Goal: Task Accomplishment & Management: Use online tool/utility

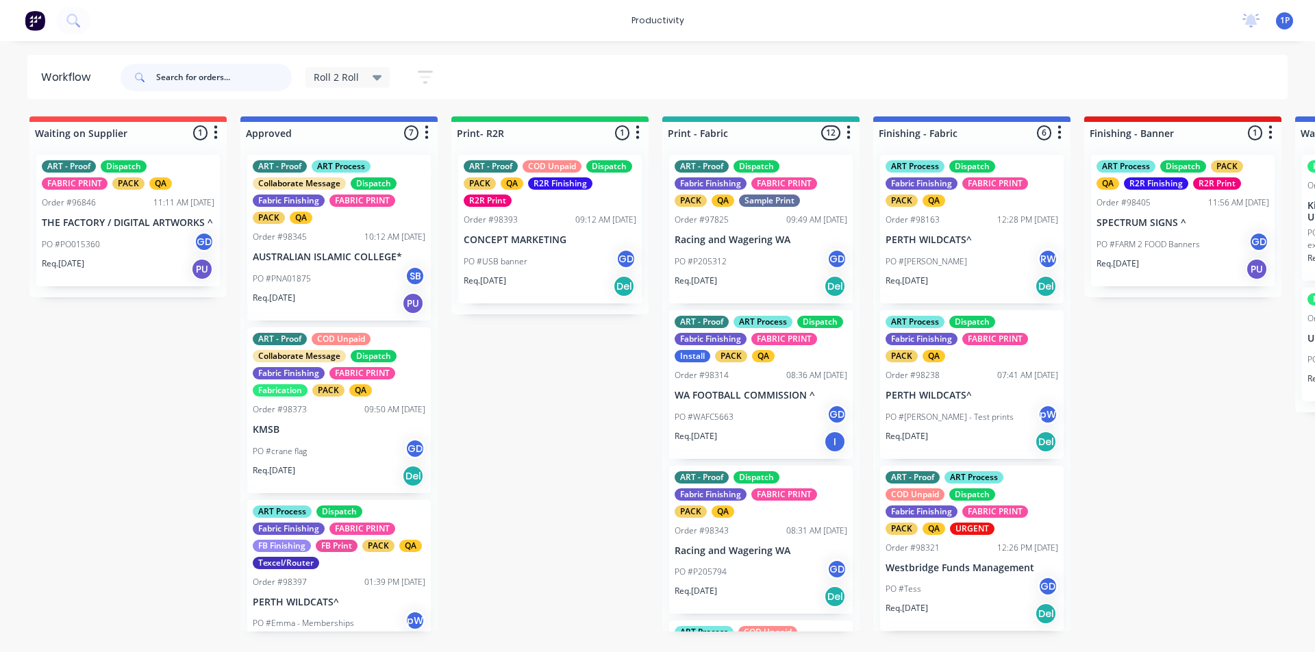
click at [217, 77] on input "text" at bounding box center [224, 77] width 136 height 27
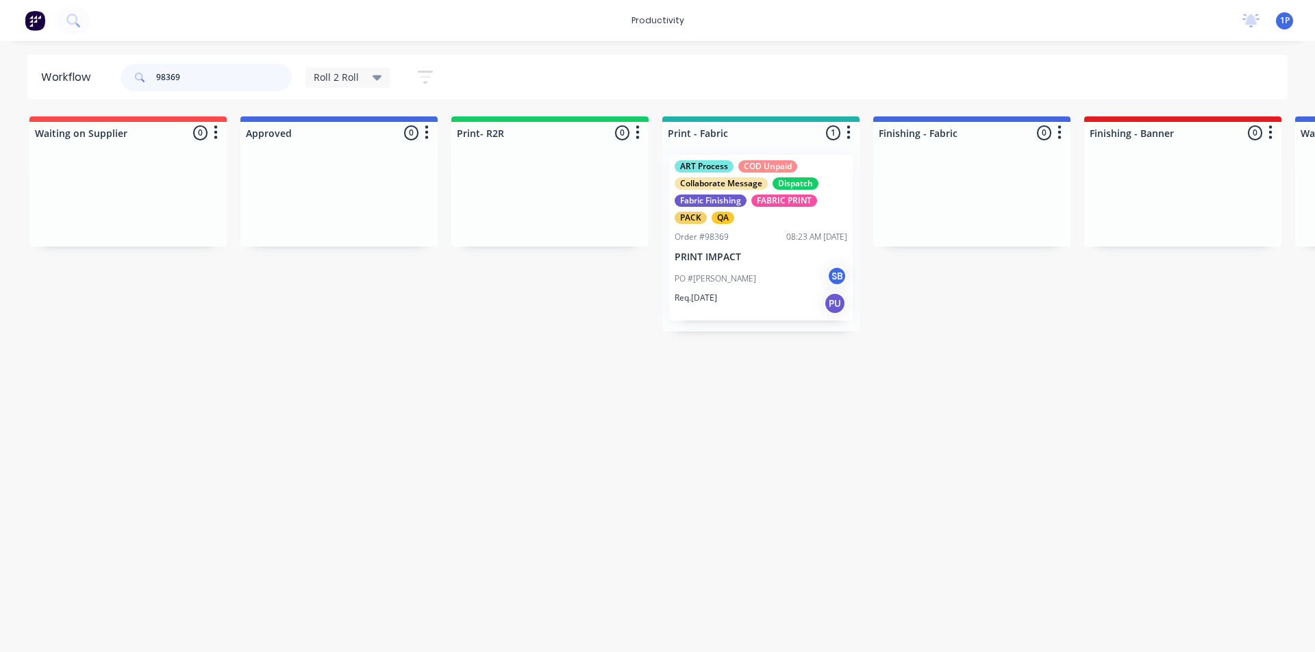
type input "98369"
click at [729, 242] on div "Order #98369 08:23 AM [DATE]" at bounding box center [761, 237] width 173 height 12
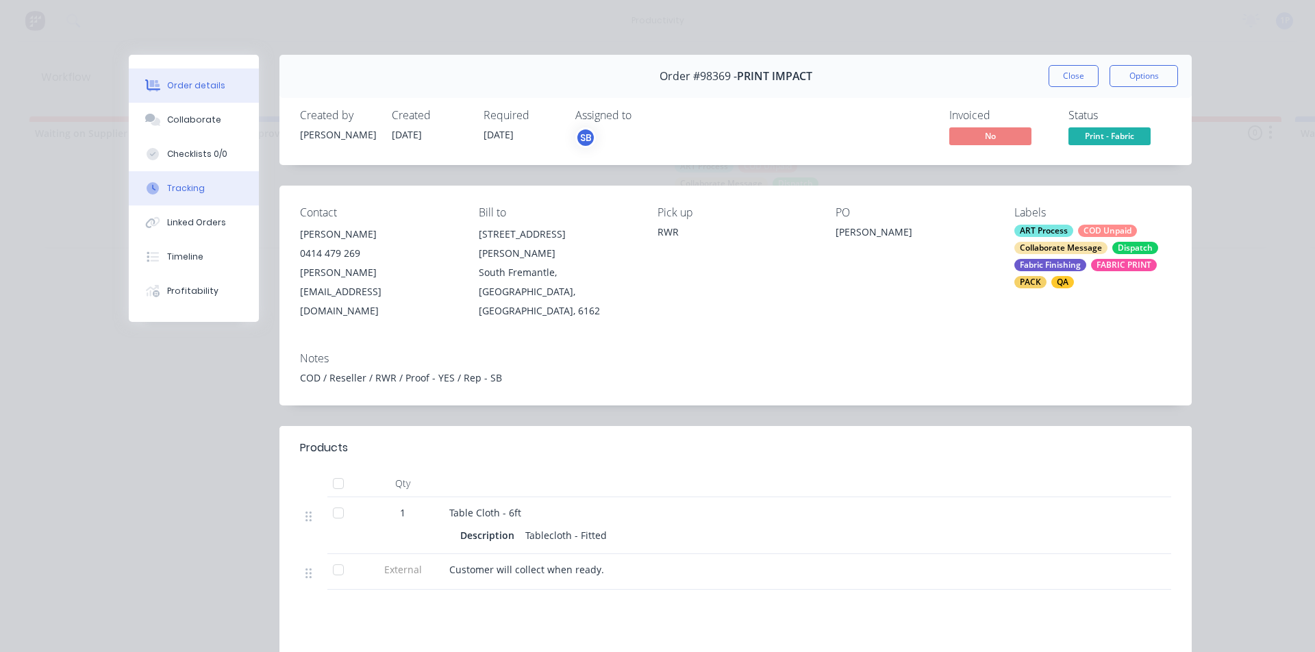
click at [199, 185] on button "Tracking" at bounding box center [194, 188] width 130 height 34
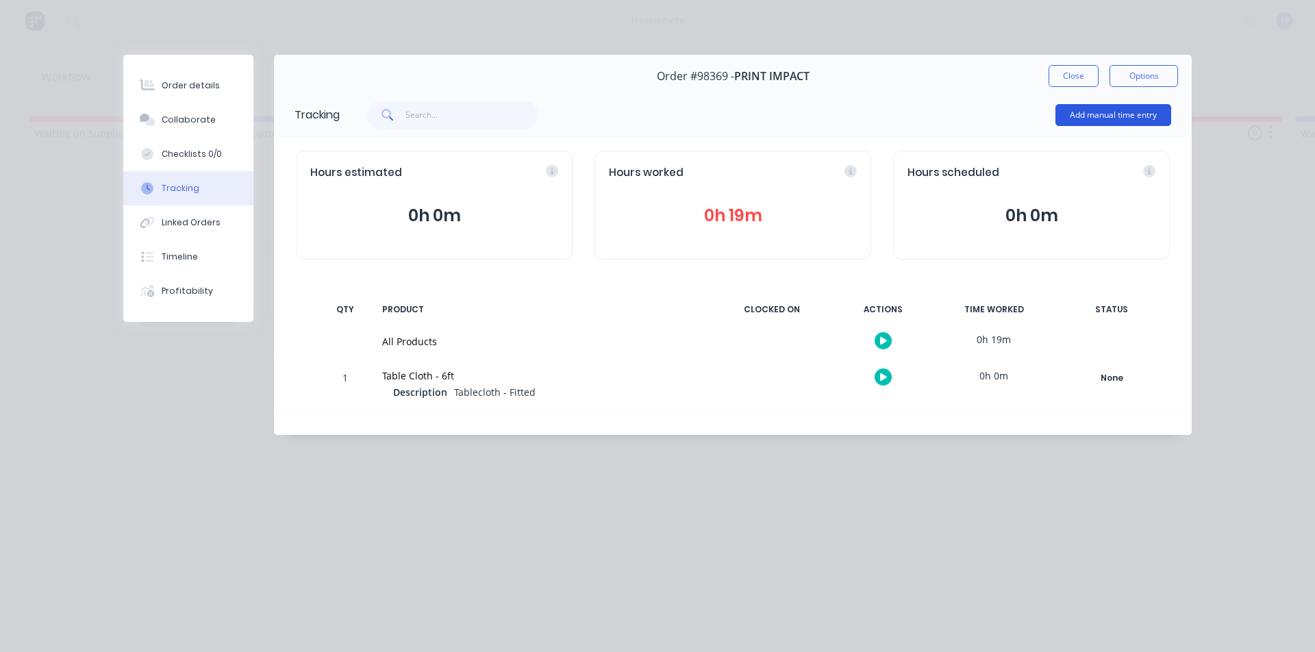
click at [1072, 122] on button "Add manual time entry" at bounding box center [1113, 115] width 116 height 22
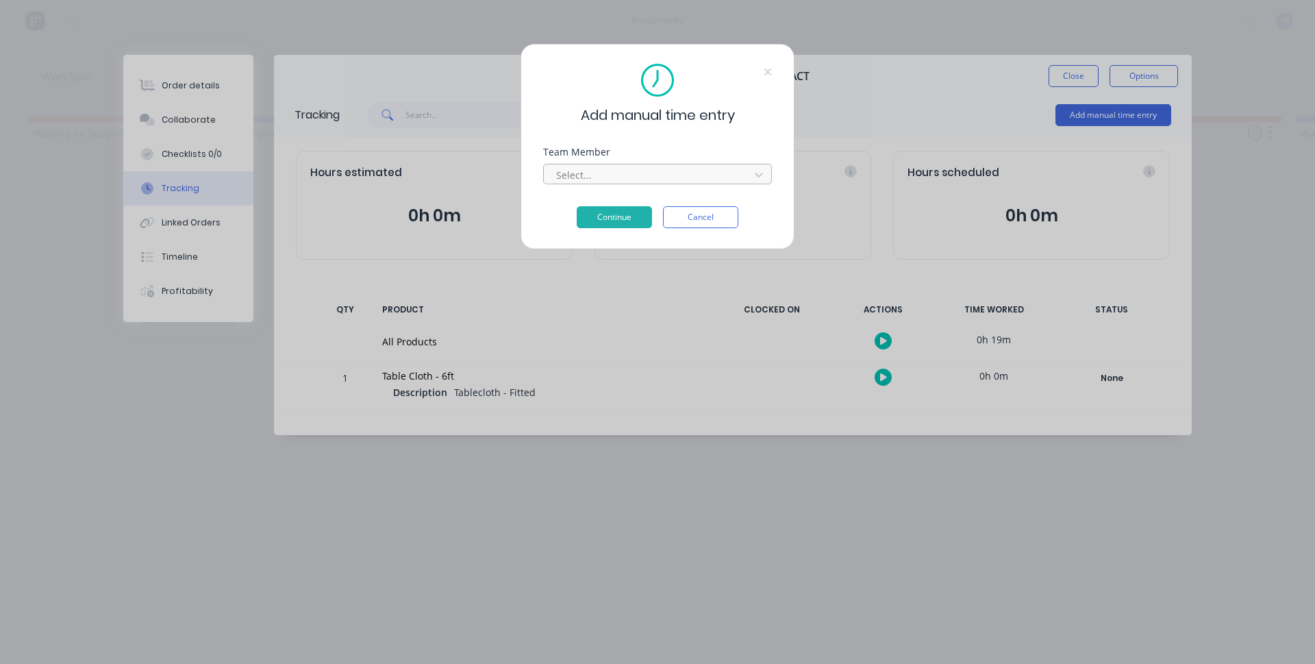
click at [605, 180] on div at bounding box center [649, 174] width 188 height 17
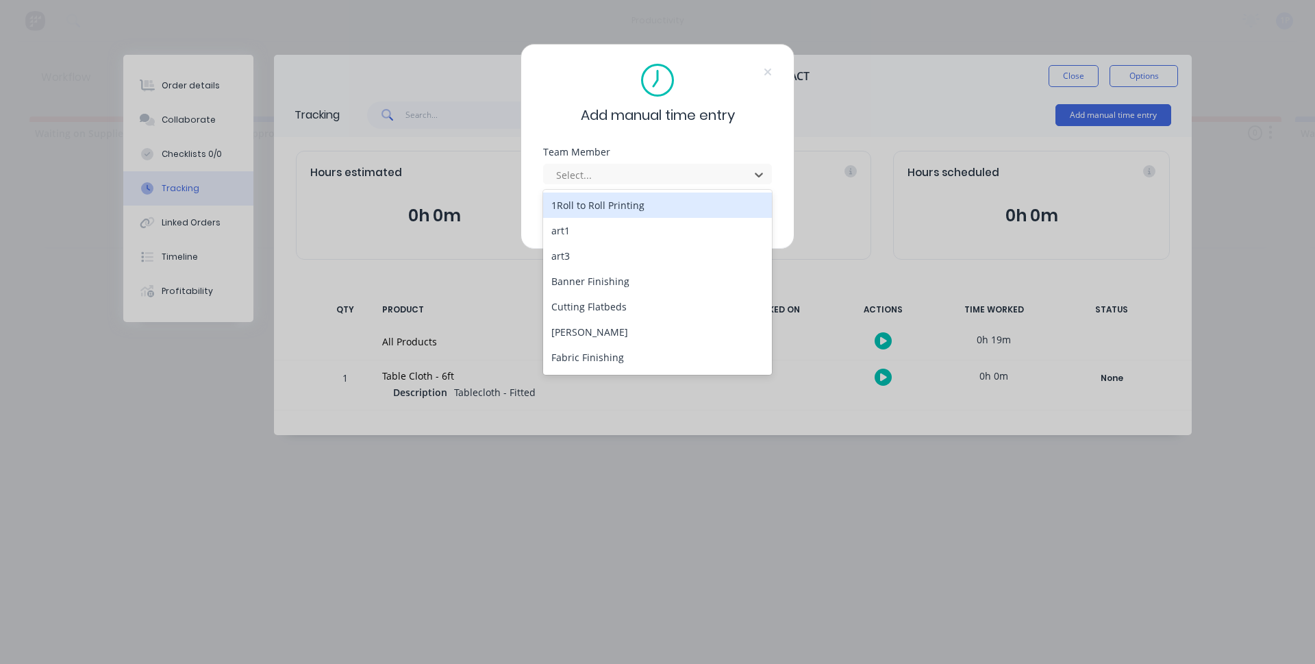
click at [588, 214] on div "1Roll to Roll Printing" at bounding box center [657, 204] width 229 height 25
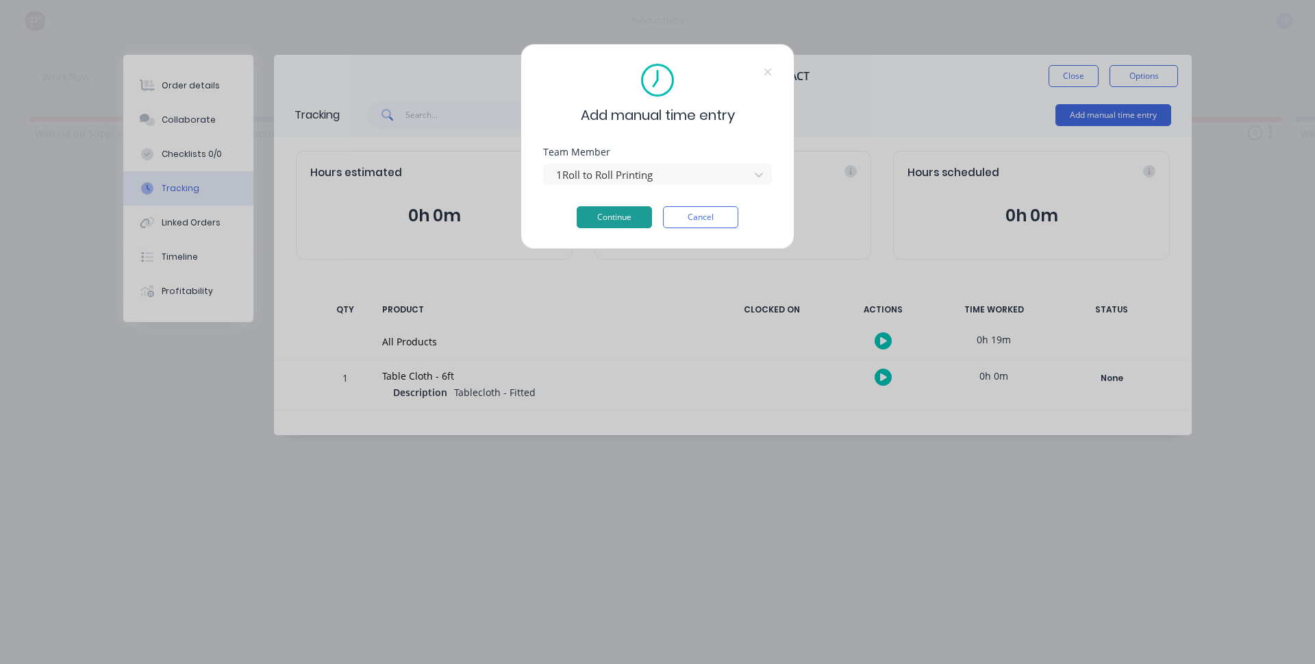
click at [593, 210] on button "Continue" at bounding box center [614, 217] width 75 height 22
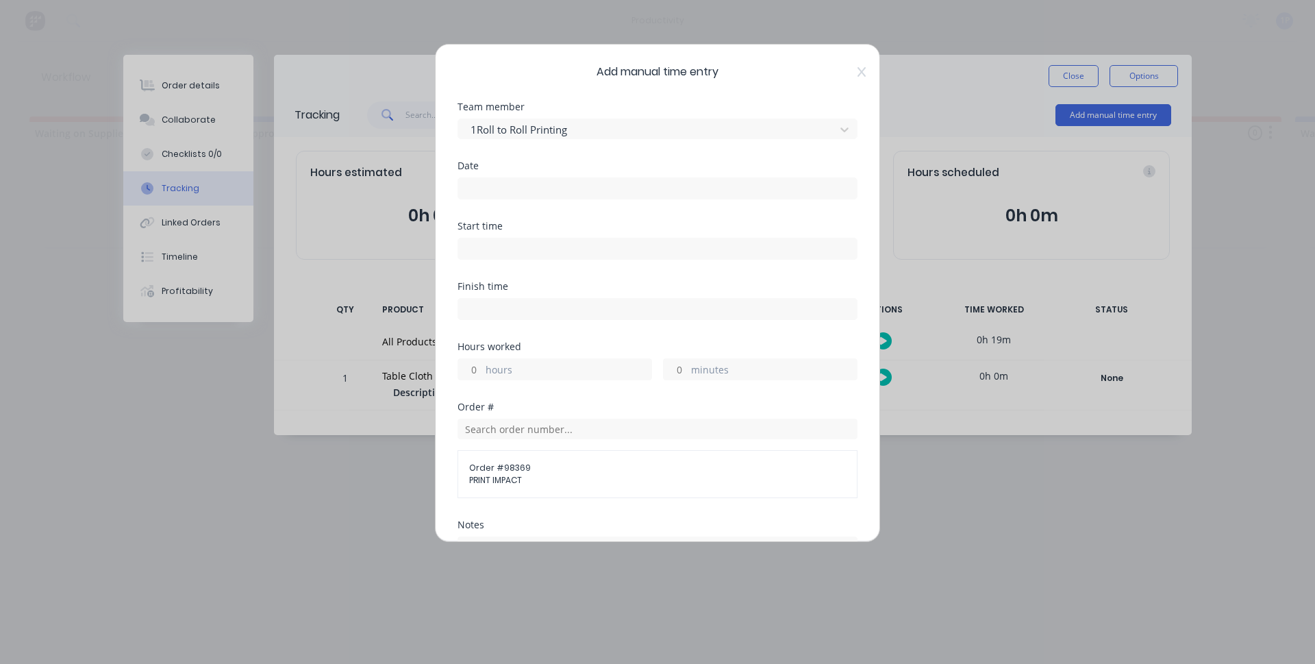
drag, startPoint x: 510, startPoint y: 186, endPoint x: 512, endPoint y: 212, distance: 26.8
click at [510, 187] on input at bounding box center [657, 188] width 399 height 21
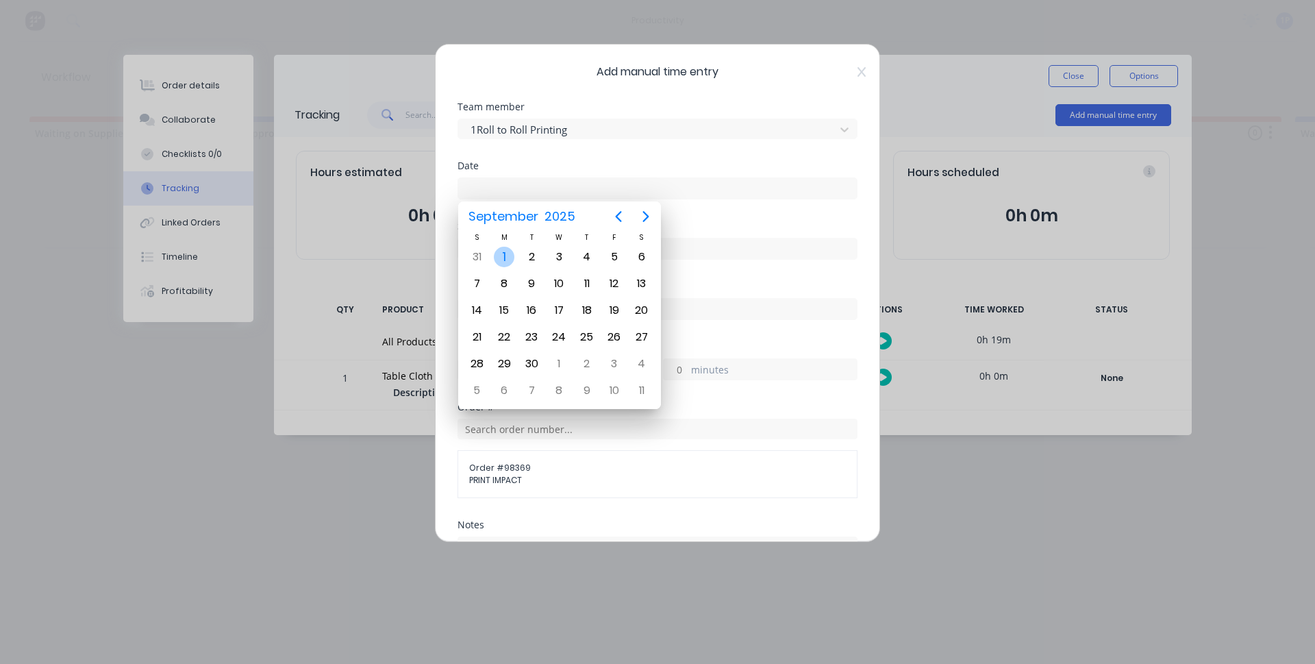
click at [499, 258] on div "1" at bounding box center [504, 257] width 21 height 21
type input "[DATE]"
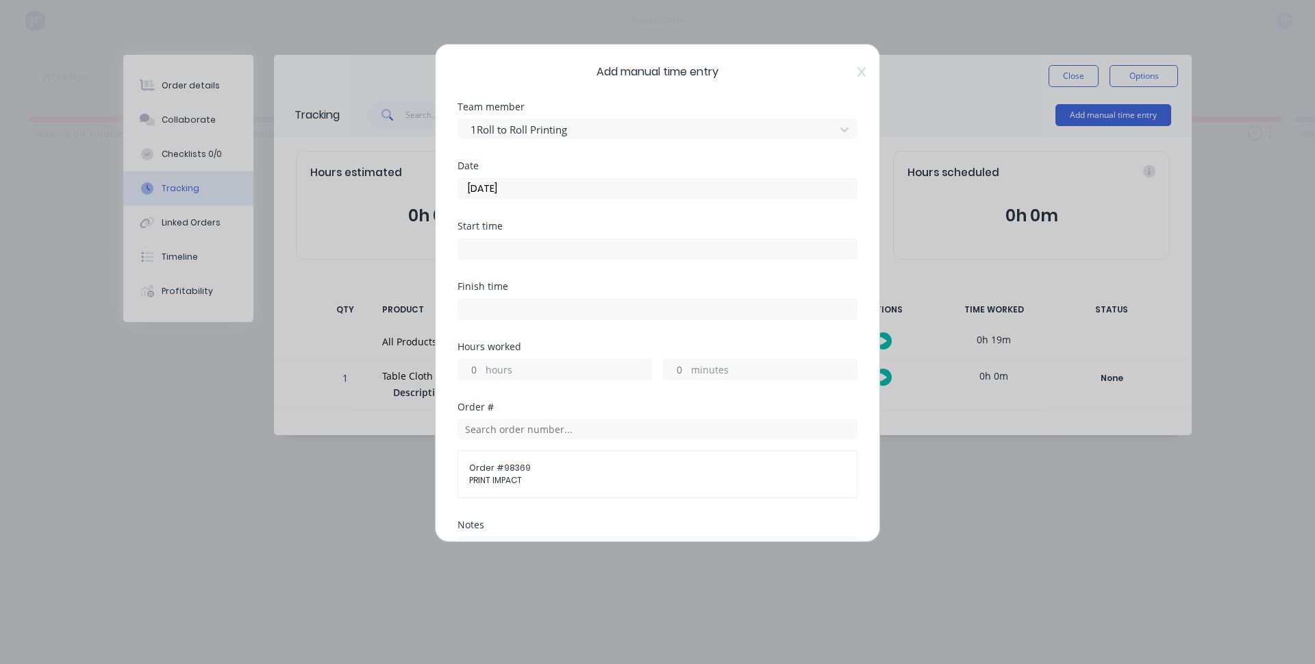
click at [491, 257] on input at bounding box center [657, 248] width 399 height 21
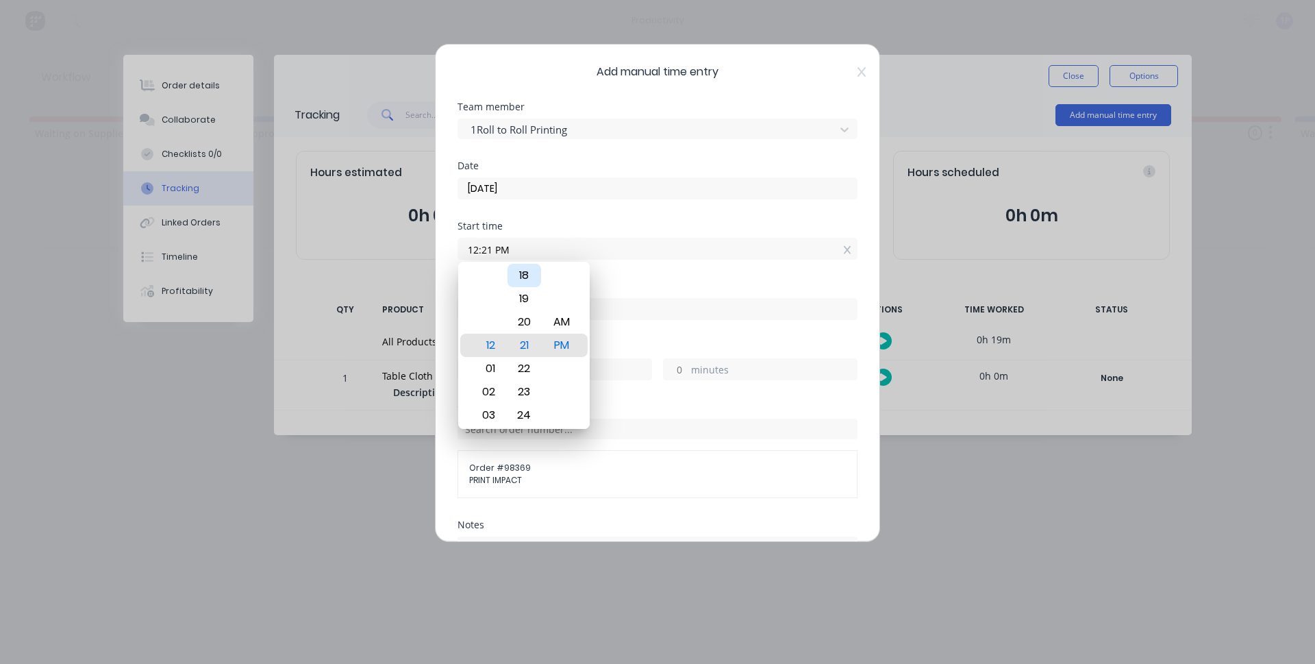
click at [530, 274] on div "18" at bounding box center [524, 275] width 34 height 23
type input "12:18 PM"
click at [557, 340] on div "PM" at bounding box center [562, 345] width 34 height 23
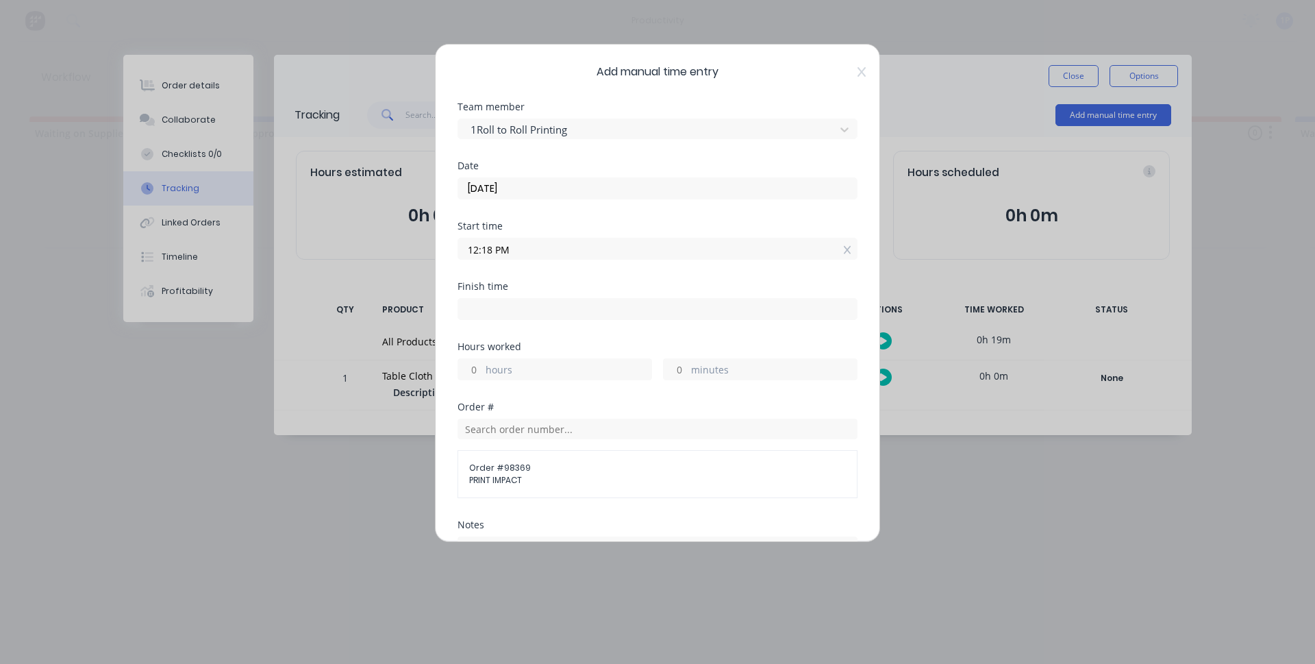
click at [576, 305] on input at bounding box center [657, 309] width 399 height 21
type input "12:27 PM"
type input "0"
type input "9"
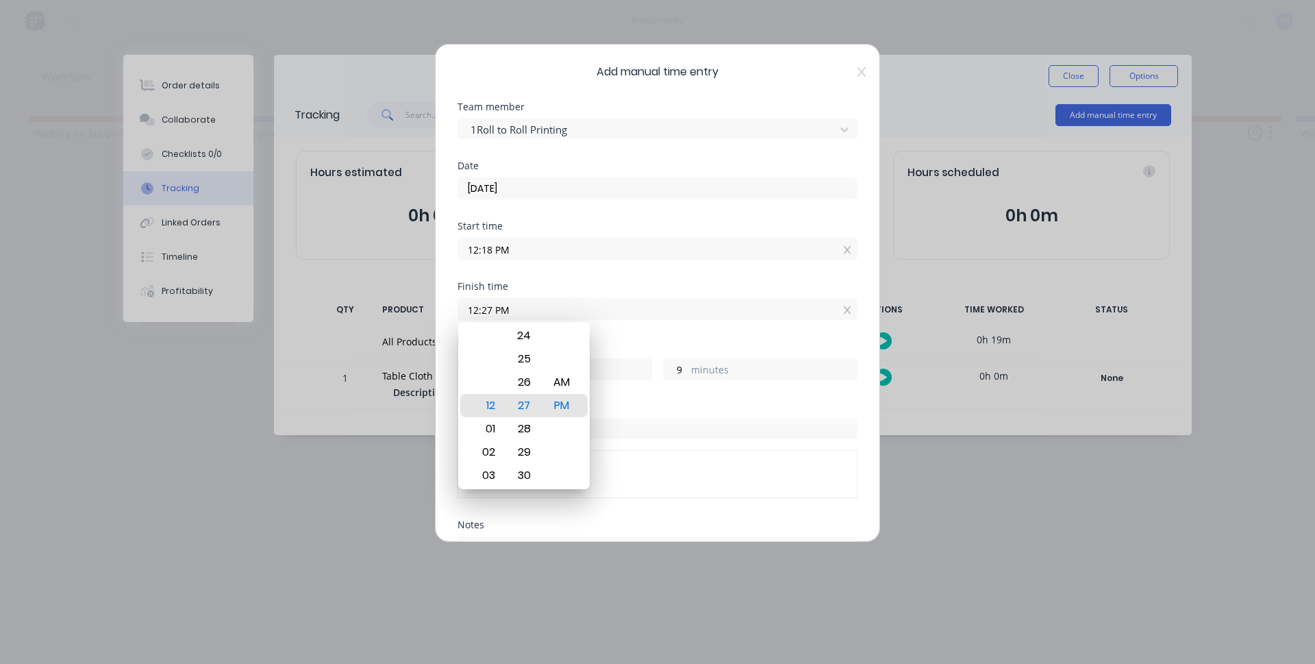
drag, startPoint x: 581, startPoint y: 410, endPoint x: 568, endPoint y: 411, distance: 13.1
click at [581, 410] on div "12 01 02 03 04 05 06 07 08 09 10 11 00 01 02 03 04 05 06 07 08 09 10 11 12 13 1…" at bounding box center [523, 405] width 131 height 167
click at [566, 411] on div "PM" at bounding box center [562, 405] width 34 height 23
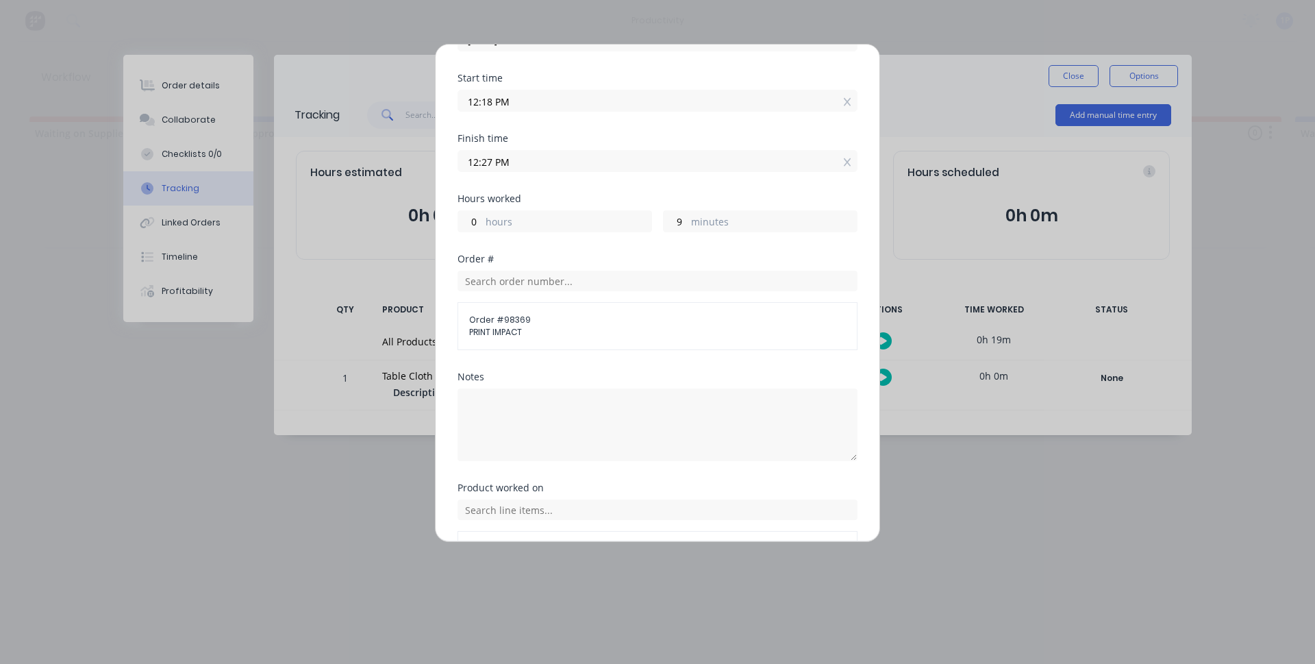
scroll to position [149, 0]
click at [533, 505] on input "text" at bounding box center [657, 509] width 400 height 21
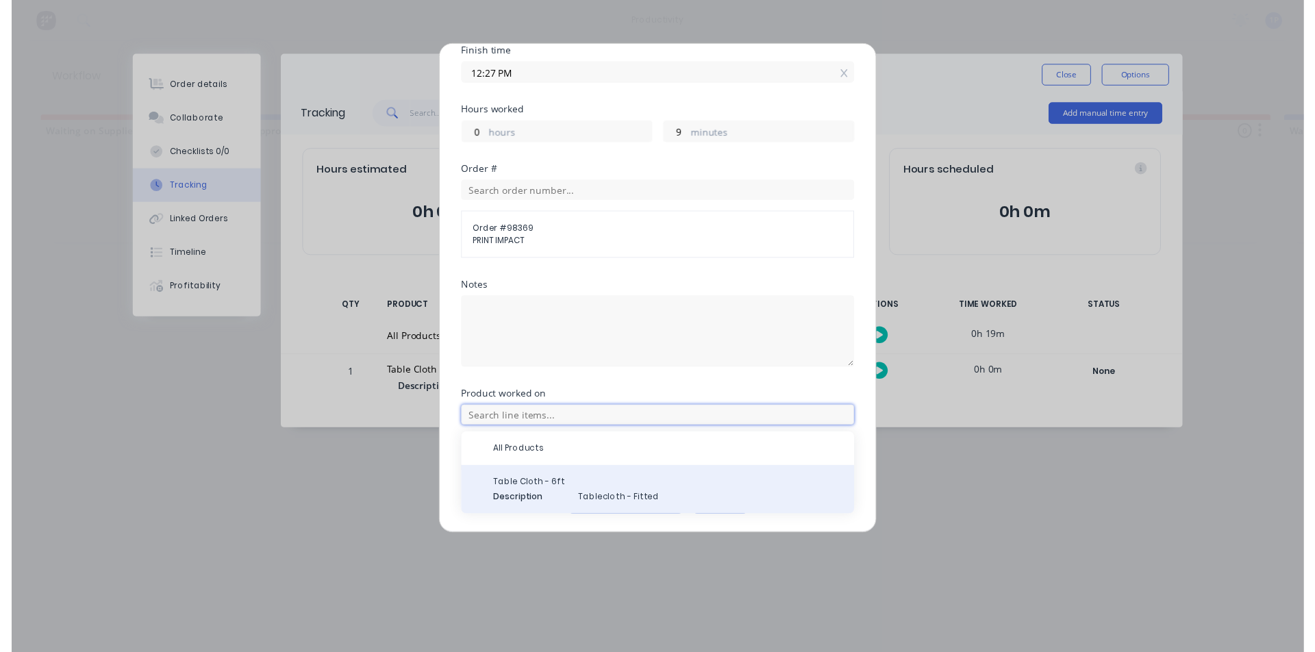
scroll to position [236, 0]
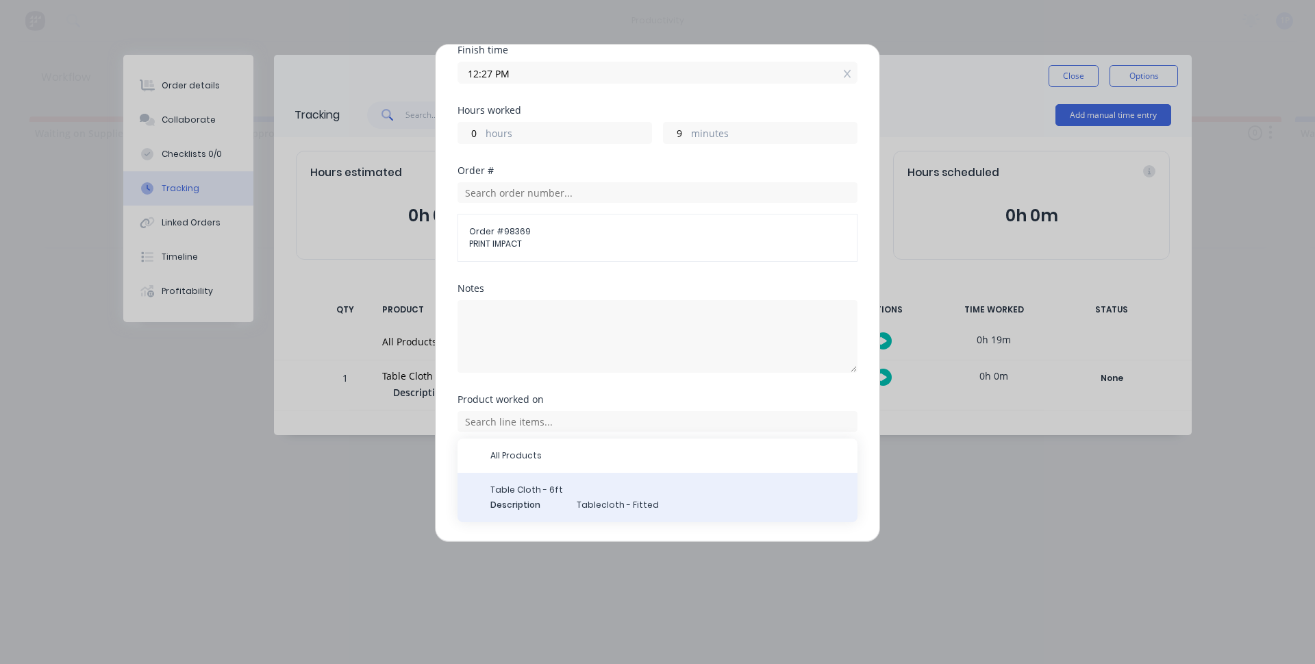
click at [531, 498] on div "Table Cloth - 6ft Description Tablecloth - Fitted" at bounding box center [668, 497] width 356 height 27
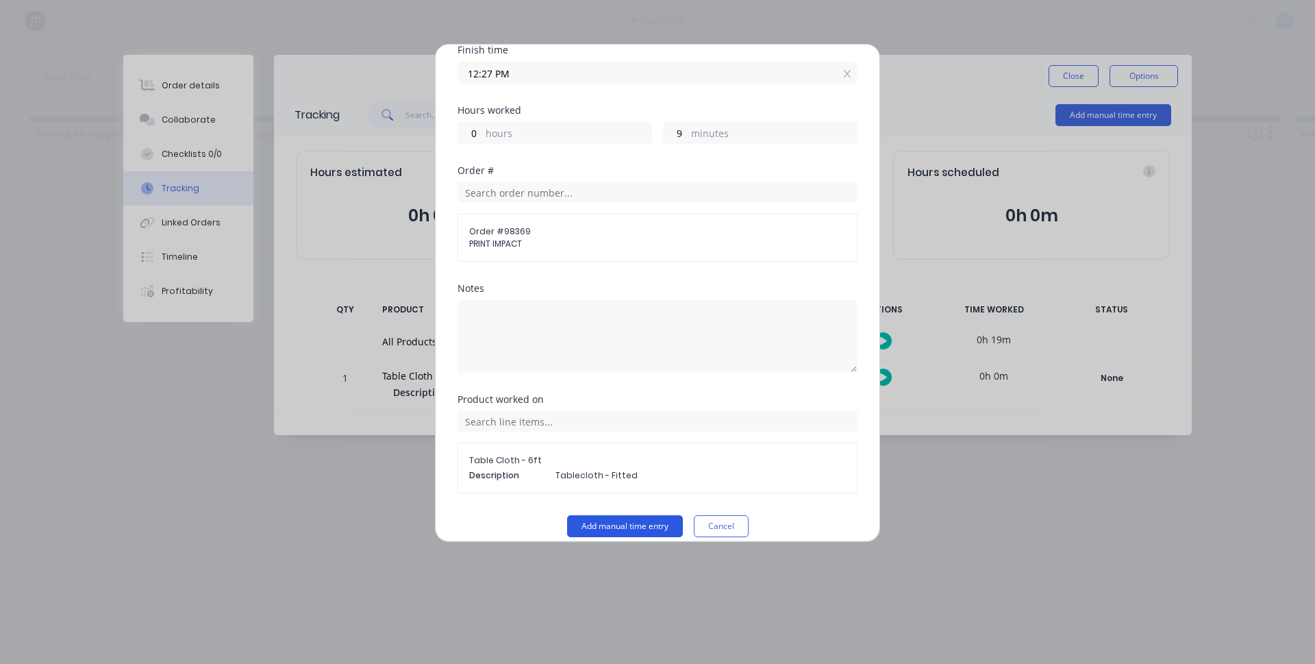
click at [626, 523] on button "Add manual time entry" at bounding box center [625, 526] width 116 height 22
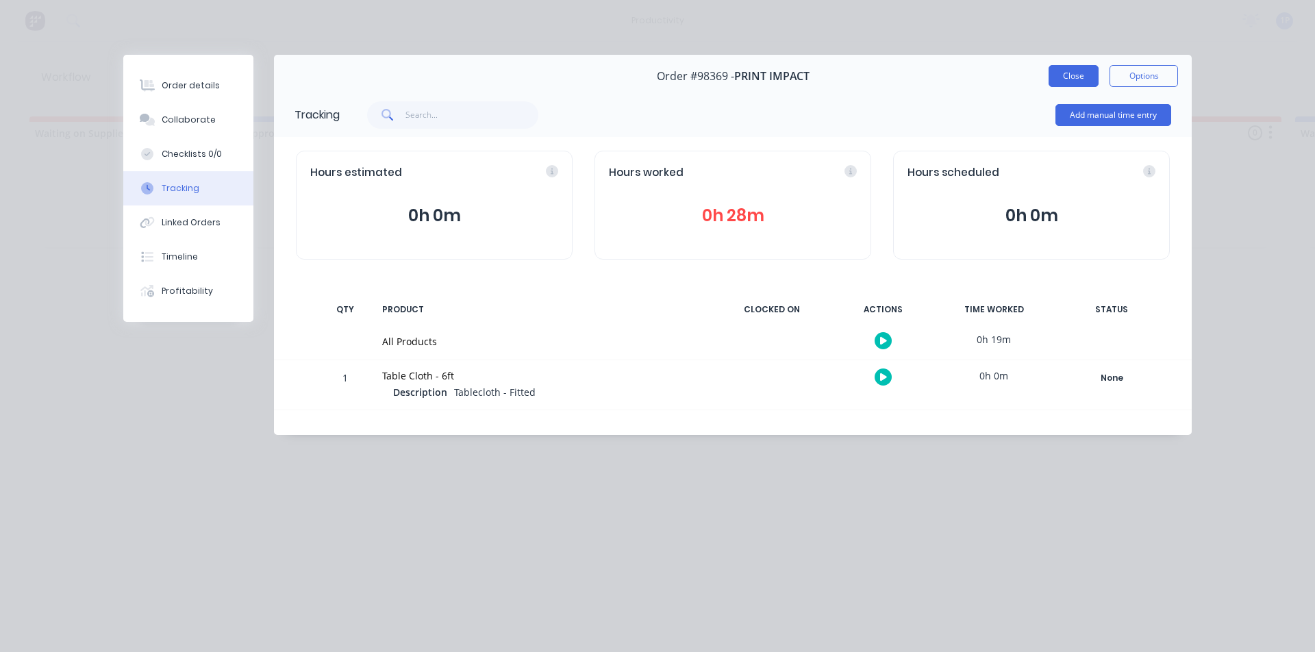
click at [1053, 73] on button "Close" at bounding box center [1074, 76] width 50 height 22
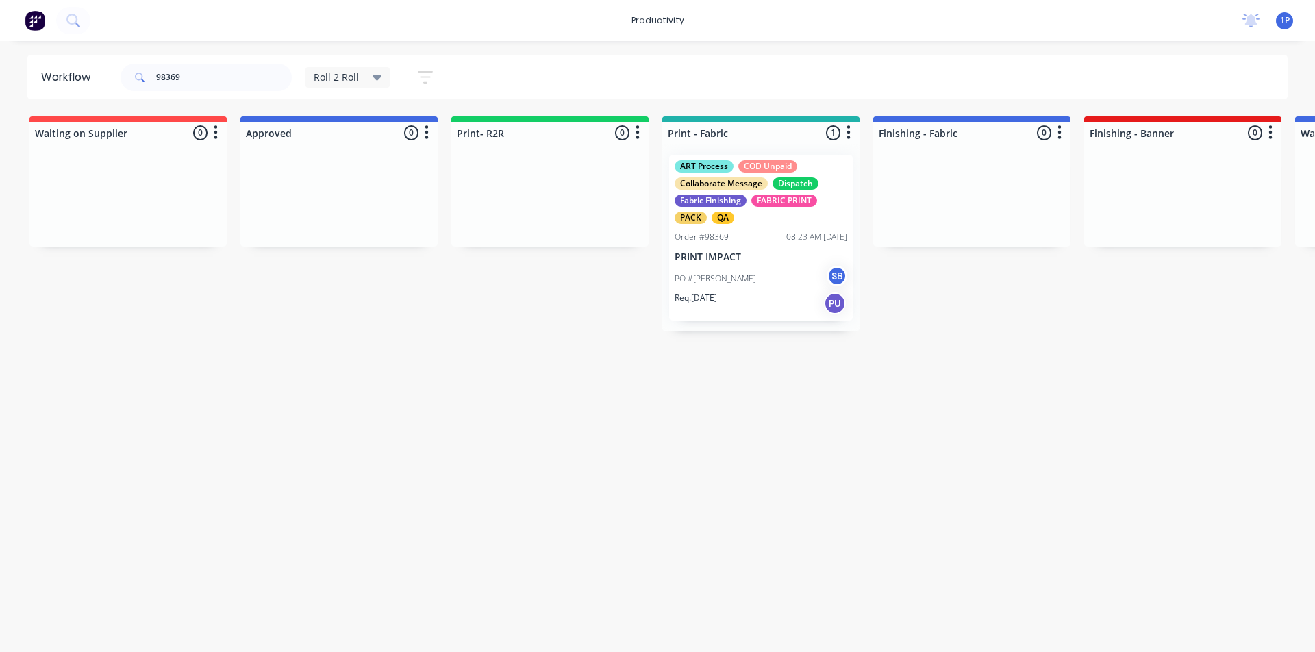
drag, startPoint x: 660, startPoint y: 385, endPoint x: 642, endPoint y: 389, distance: 18.9
click at [659, 388] on div "Workflow 98369 Roll 2 Roll Save new view None edit Roll 2 Roll (Default) edit A…" at bounding box center [657, 340] width 1315 height 570
click at [201, 80] on input "98369" at bounding box center [224, 77] width 136 height 27
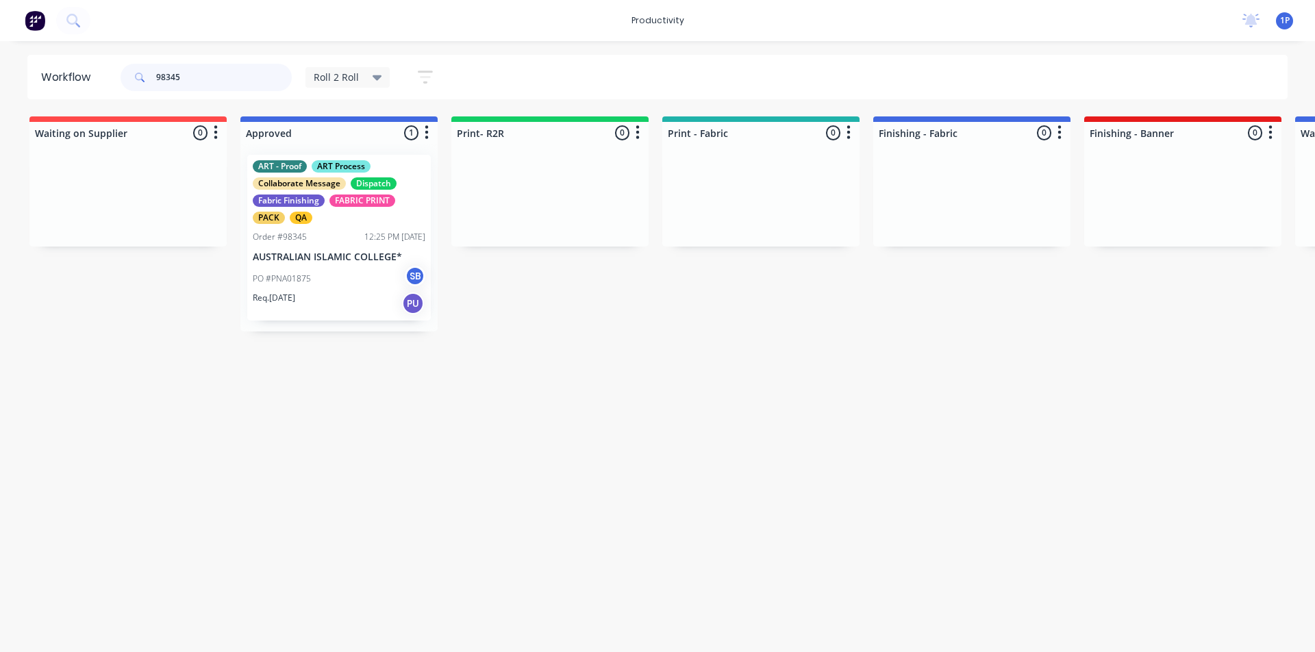
type input "98345"
click at [342, 225] on div "ART - Proof ART Process Collaborate Message Dispatch Fabric Finishing FABRIC PR…" at bounding box center [339, 238] width 184 height 166
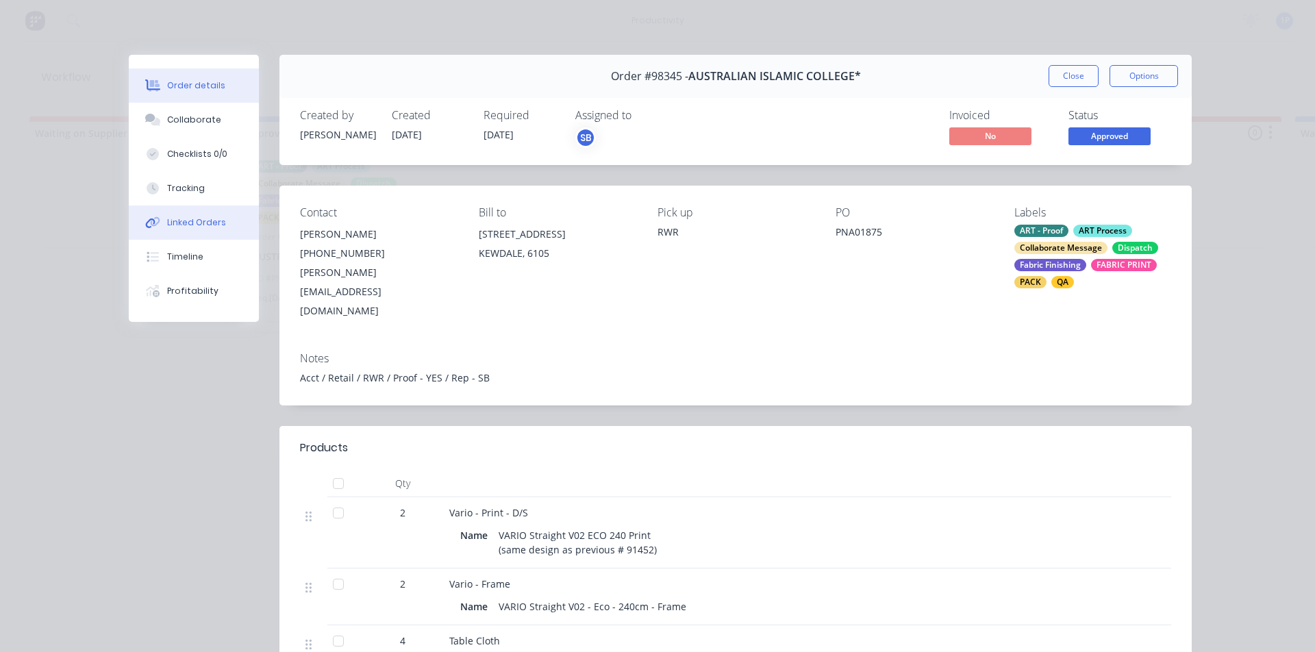
drag, startPoint x: 160, startPoint y: 194, endPoint x: 219, endPoint y: 227, distance: 68.4
click at [160, 194] on button "Tracking" at bounding box center [194, 188] width 130 height 34
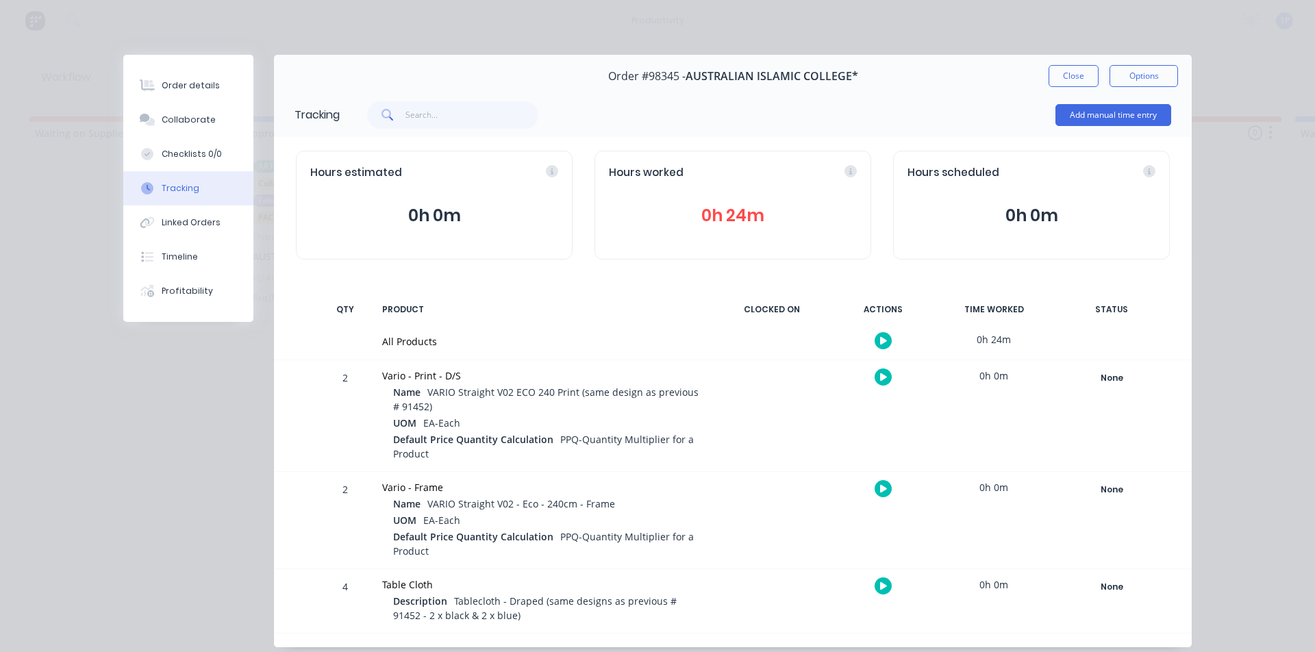
scroll to position [38, 0]
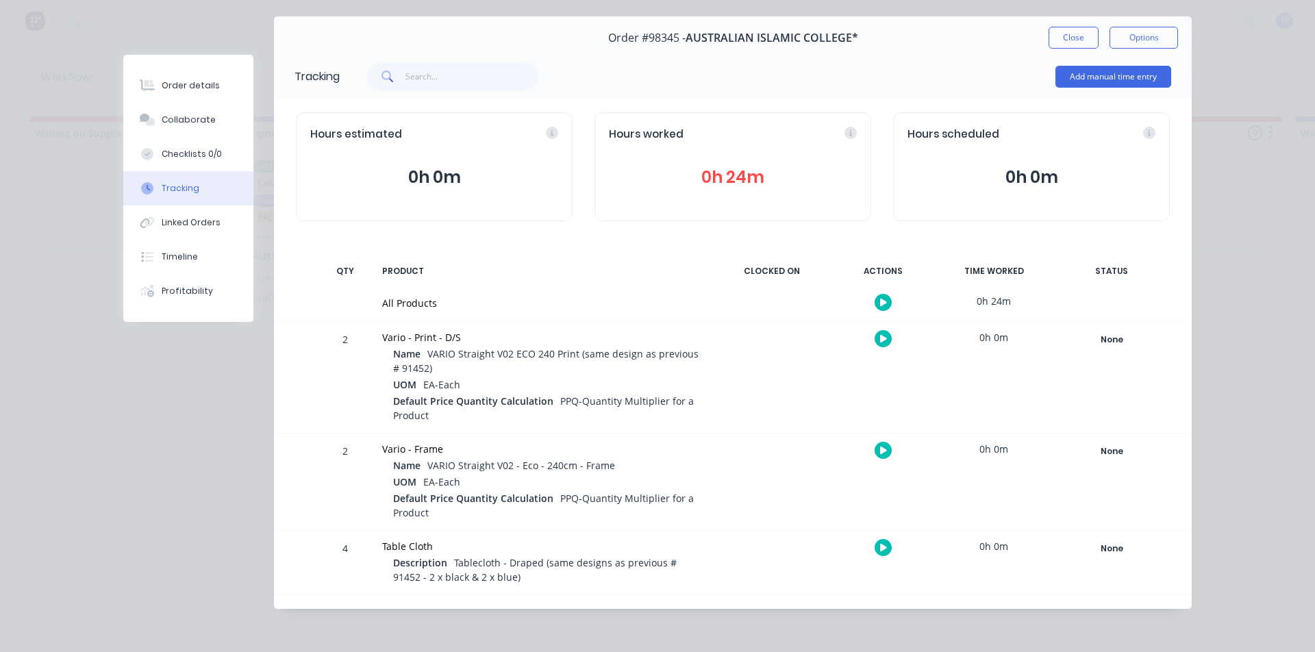
click at [880, 339] on icon "button" at bounding box center [883, 339] width 7 height 8
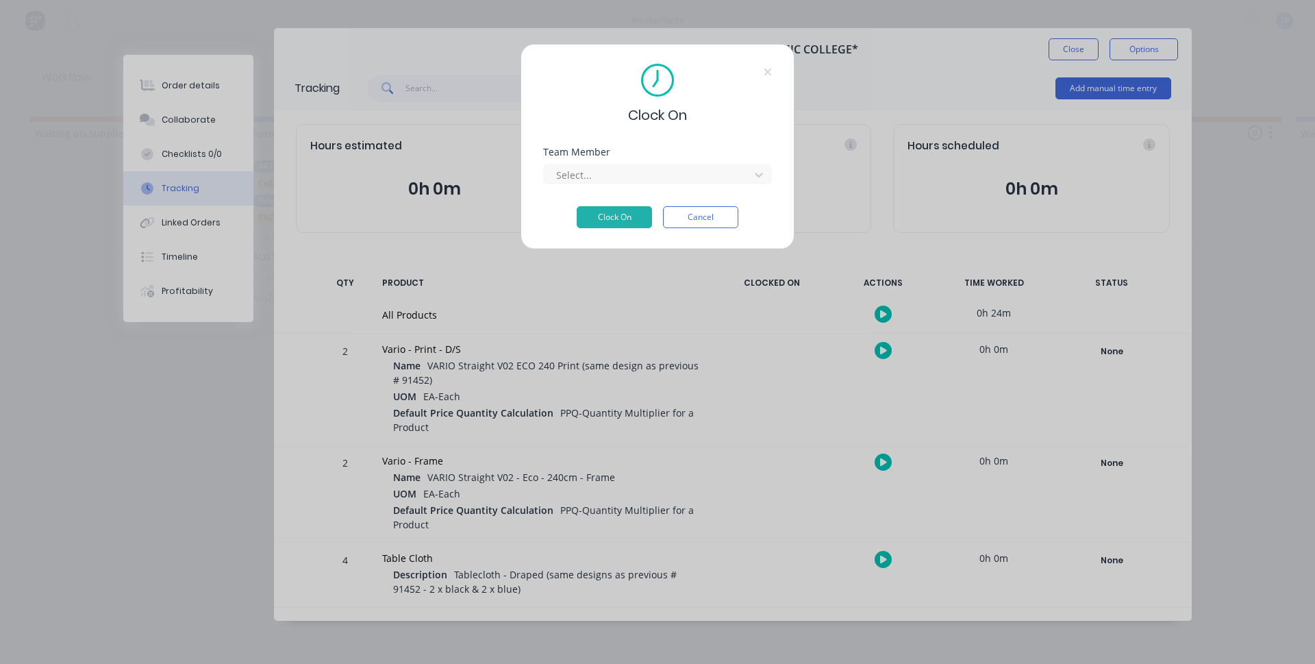
click at [704, 190] on div "Team Member Select..." at bounding box center [657, 176] width 229 height 59
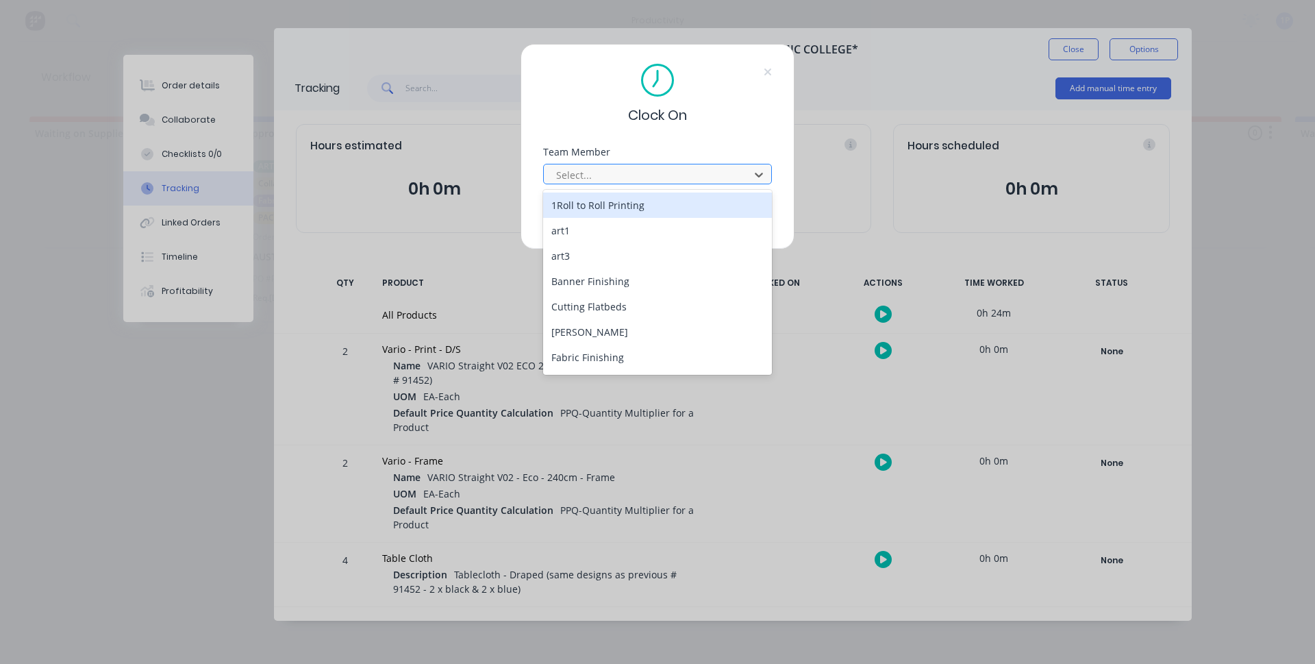
click at [678, 177] on div at bounding box center [649, 174] width 188 height 17
click at [631, 209] on div "1Roll to Roll Printing" at bounding box center [657, 204] width 229 height 25
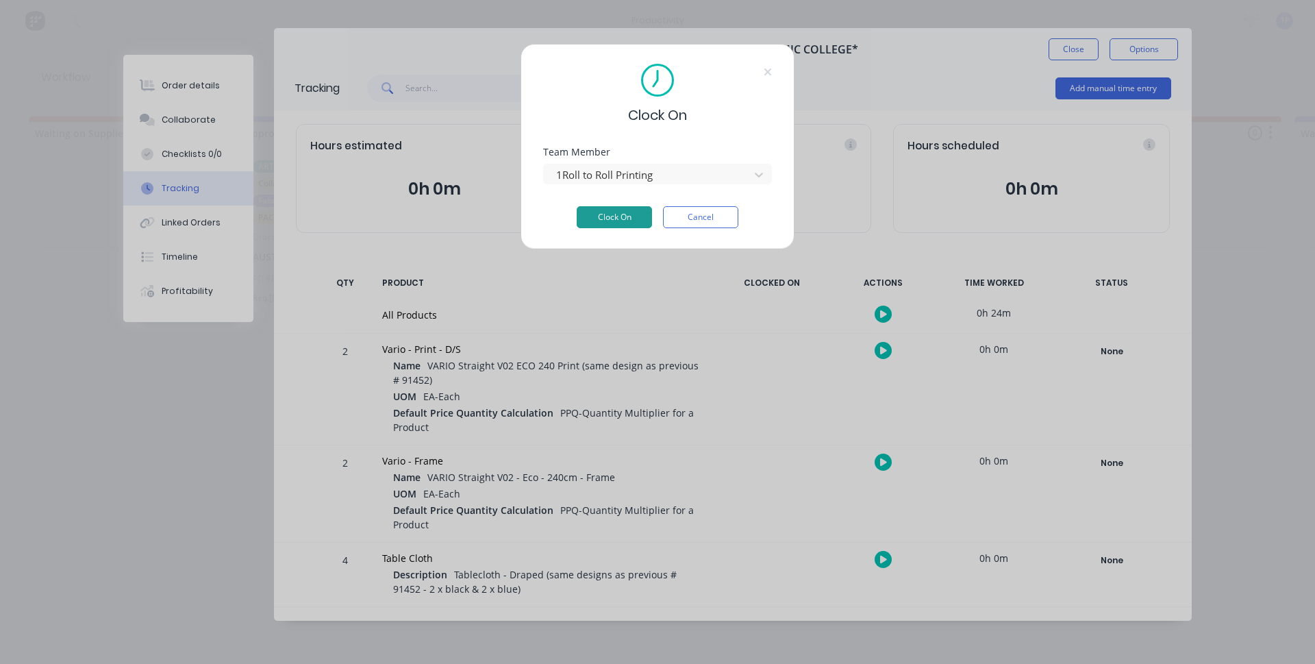
click at [603, 210] on button "Clock On" at bounding box center [614, 217] width 75 height 22
